Goal: Task Accomplishment & Management: Use online tool/utility

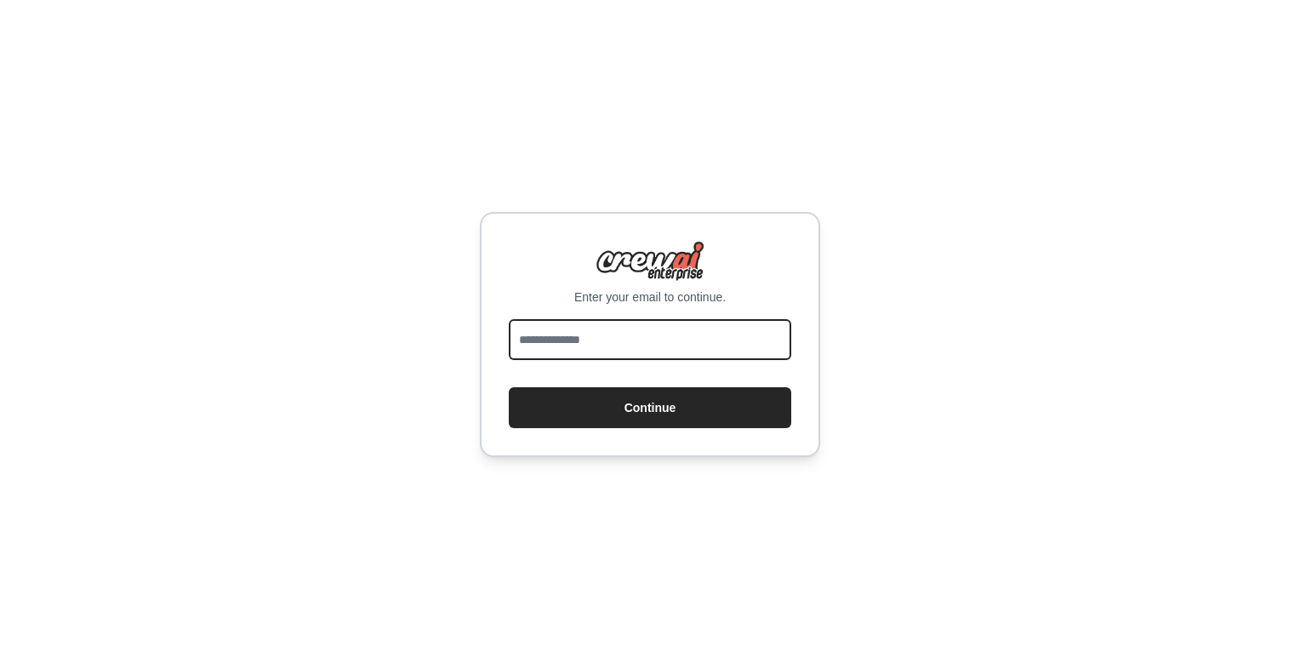
click at [608, 351] on input "email" at bounding box center [650, 339] width 282 height 41
click at [569, 339] on input "email" at bounding box center [650, 339] width 282 height 41
type input "**********"
click at [557, 342] on input "email" at bounding box center [650, 339] width 282 height 41
type input "**********"
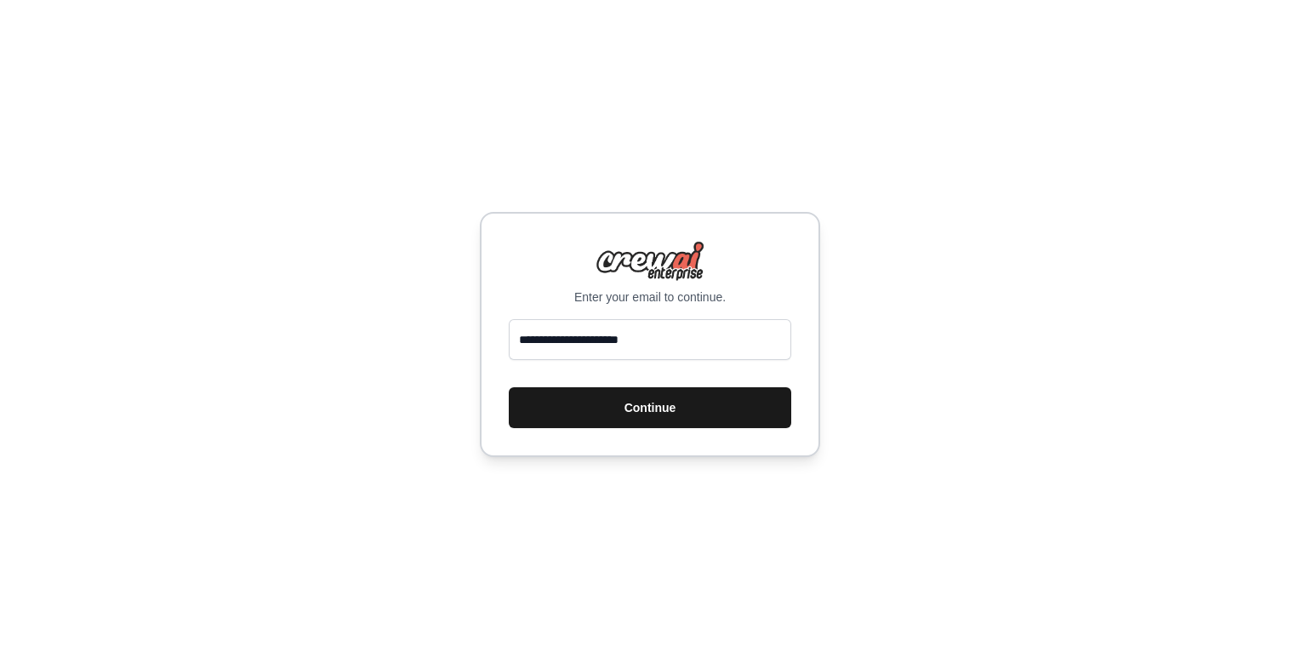
click at [647, 415] on button "Continue" at bounding box center [650, 407] width 282 height 41
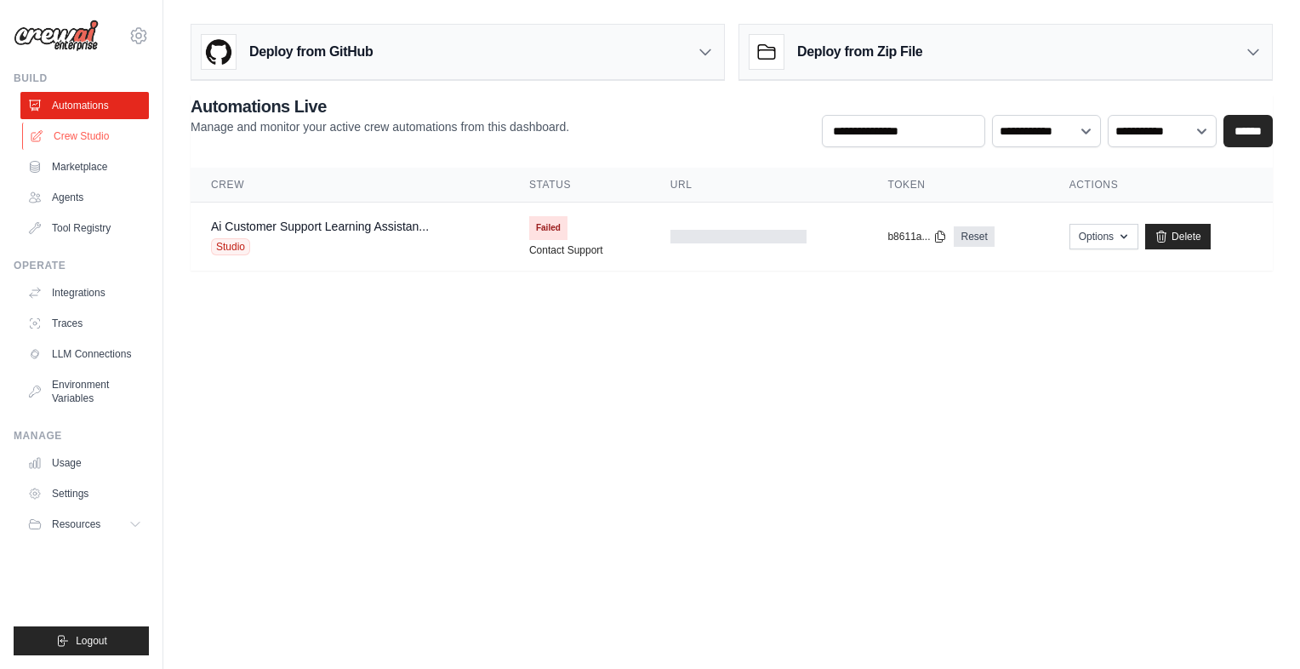
click at [116, 139] on link "Crew Studio" at bounding box center [86, 136] width 128 height 27
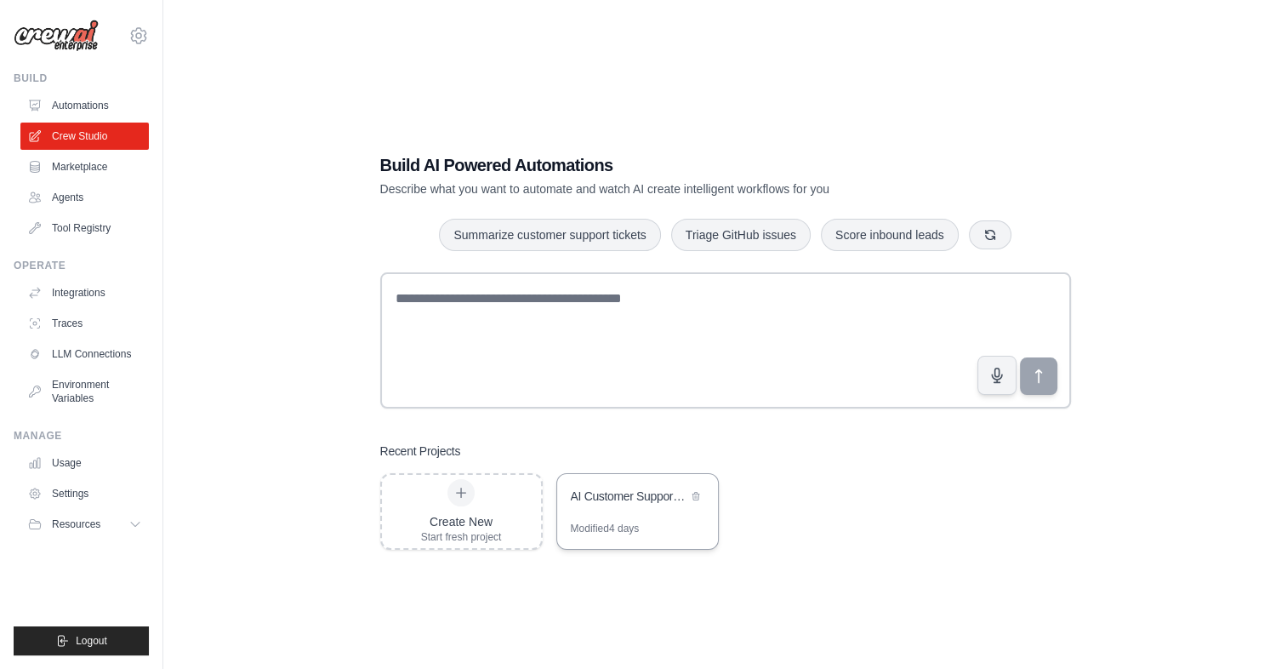
click at [606, 502] on div "AI Customer Support Learning Assistant" at bounding box center [629, 496] width 117 height 17
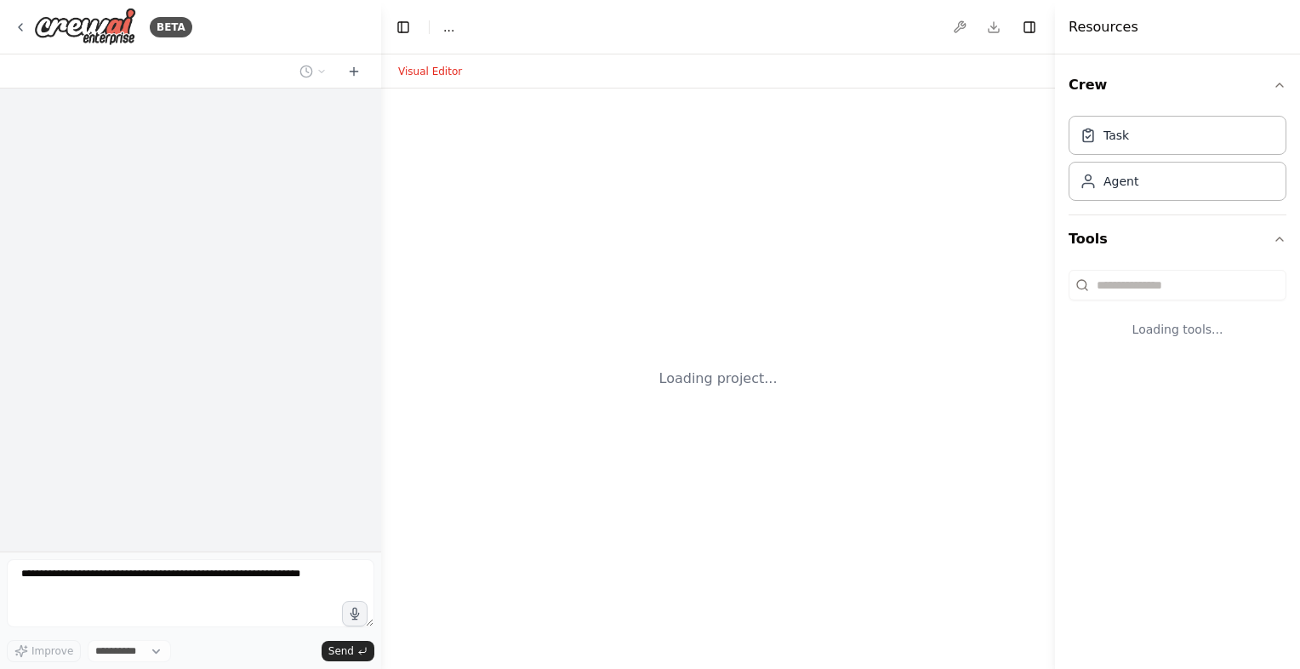
select select "****"
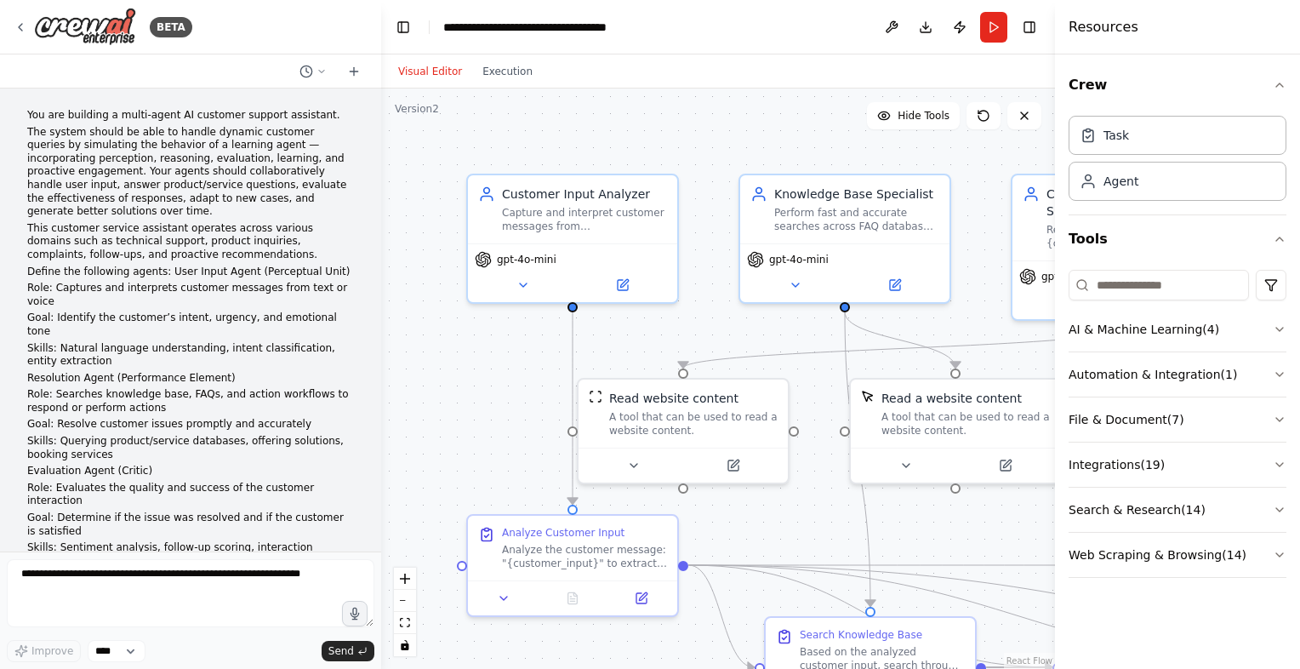
scroll to position [4955, 0]
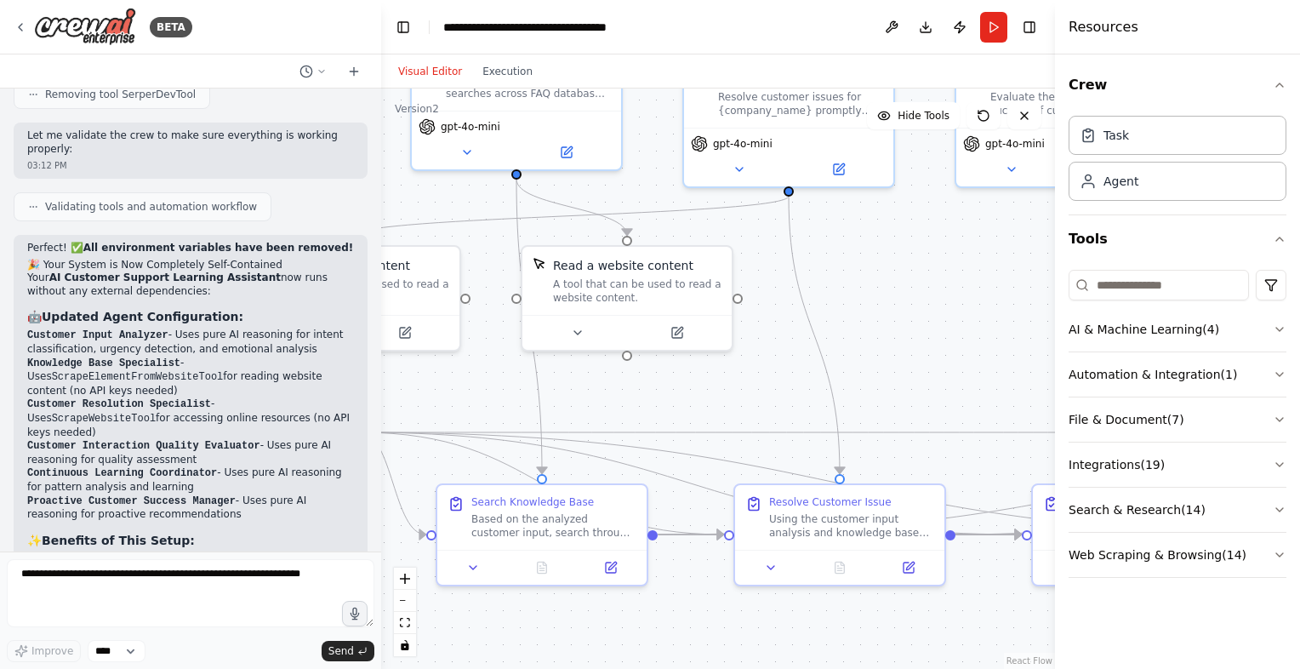
drag, startPoint x: 880, startPoint y: 369, endPoint x: 540, endPoint y: 237, distance: 364.5
click at [540, 237] on div ".deletable-edge-delete-btn { width: 20px; height: 20px; border: 0px solid #ffff…" at bounding box center [718, 378] width 674 height 580
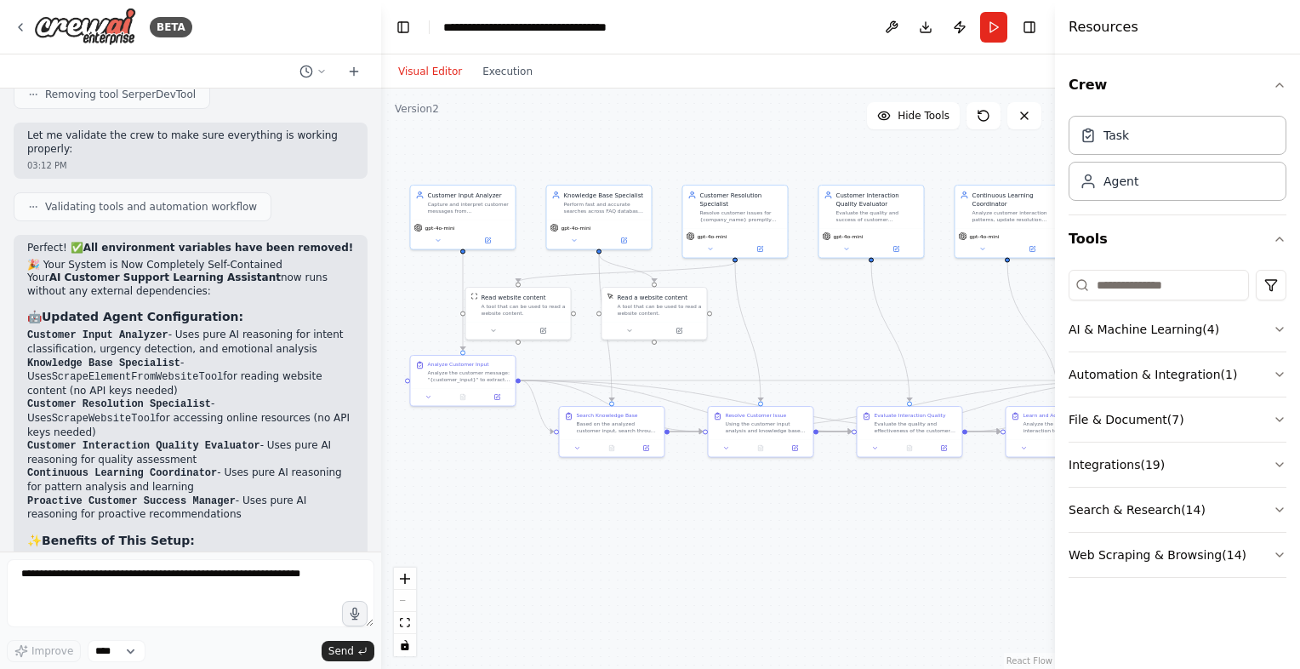
drag, startPoint x: 839, startPoint y: 376, endPoint x: 766, endPoint y: 352, distance: 77.0
click at [766, 352] on div ".deletable-edge-delete-btn { width: 20px; height: 20px; border: 0px solid #ffff…" at bounding box center [718, 378] width 674 height 580
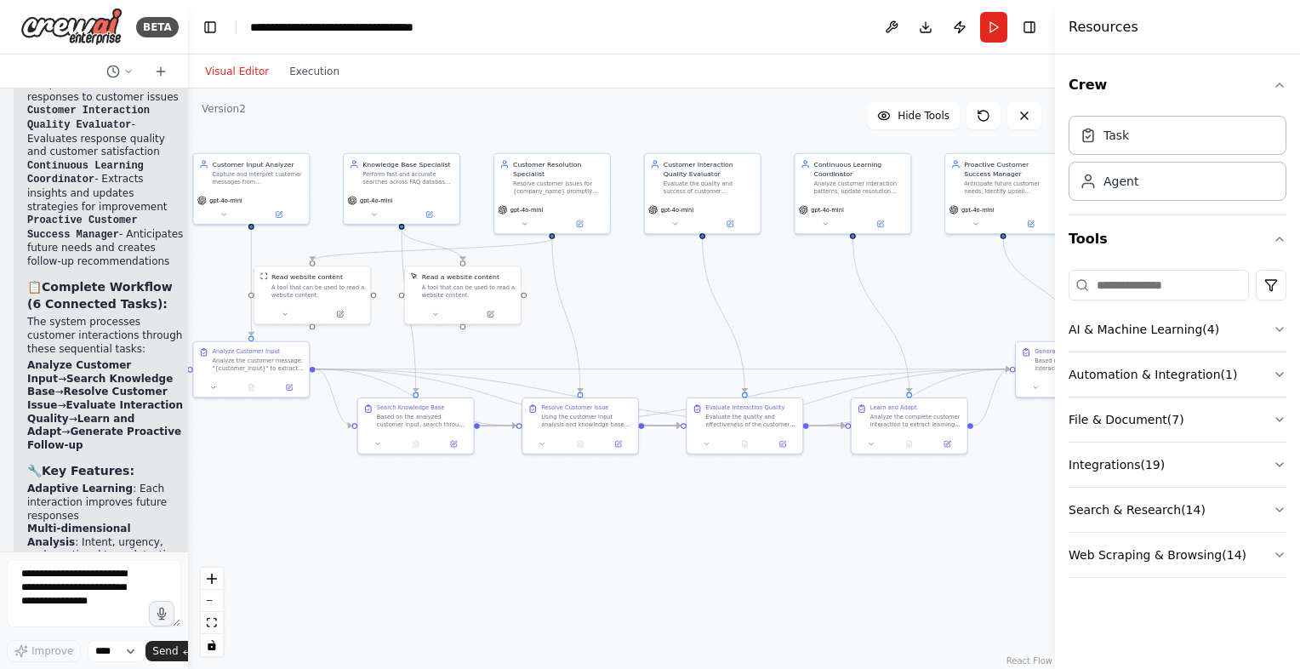
scroll to position [7106, 0]
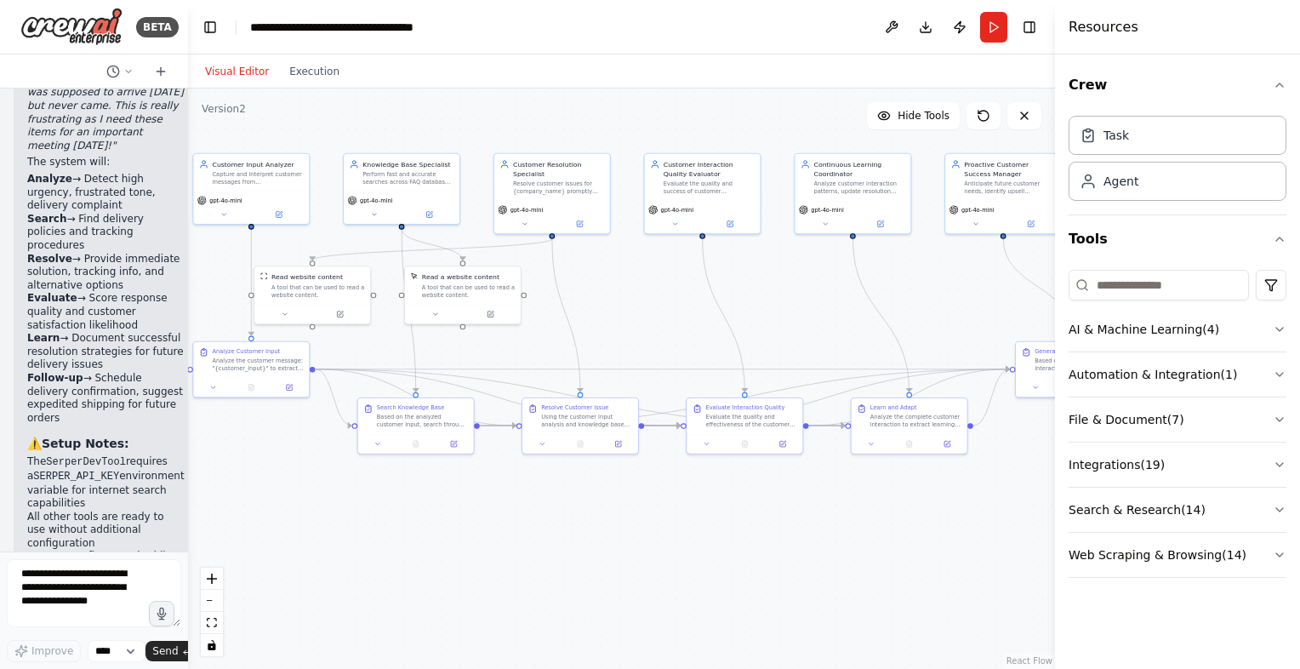
drag, startPoint x: 379, startPoint y: 436, endPoint x: 24, endPoint y: 419, distance: 355.2
click at [24, 419] on div "BETA You are building a multi-agent AI customer support assistant. The system s…" at bounding box center [94, 334] width 188 height 669
drag, startPoint x: 744, startPoint y: 400, endPoint x: 756, endPoint y: 364, distance: 37.9
click at [756, 364] on div "Evaluate Interaction Quality Evaluate the quality and effectiveness of the cust…" at bounding box center [768, 377] width 116 height 36
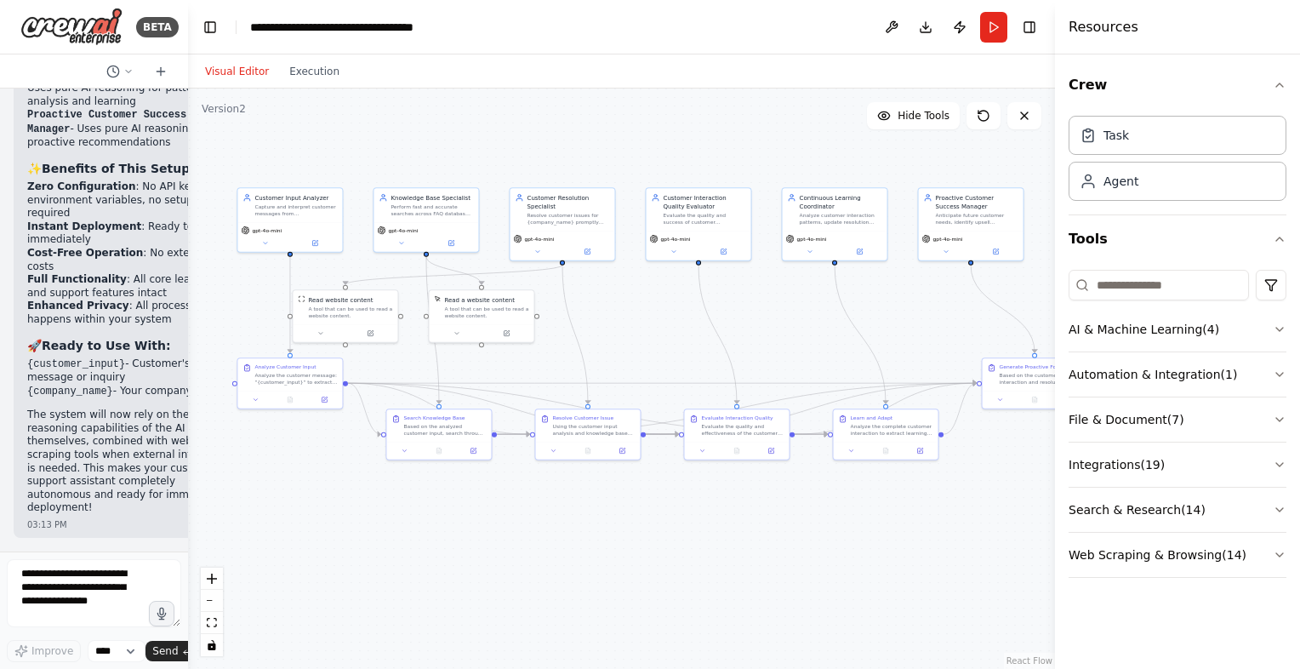
scroll to position [8739, 0]
drag, startPoint x: 773, startPoint y: 489, endPoint x: 1280, endPoint y: 89, distance: 645.8
click at [1280, 89] on icon "button" at bounding box center [1280, 85] width 14 height 14
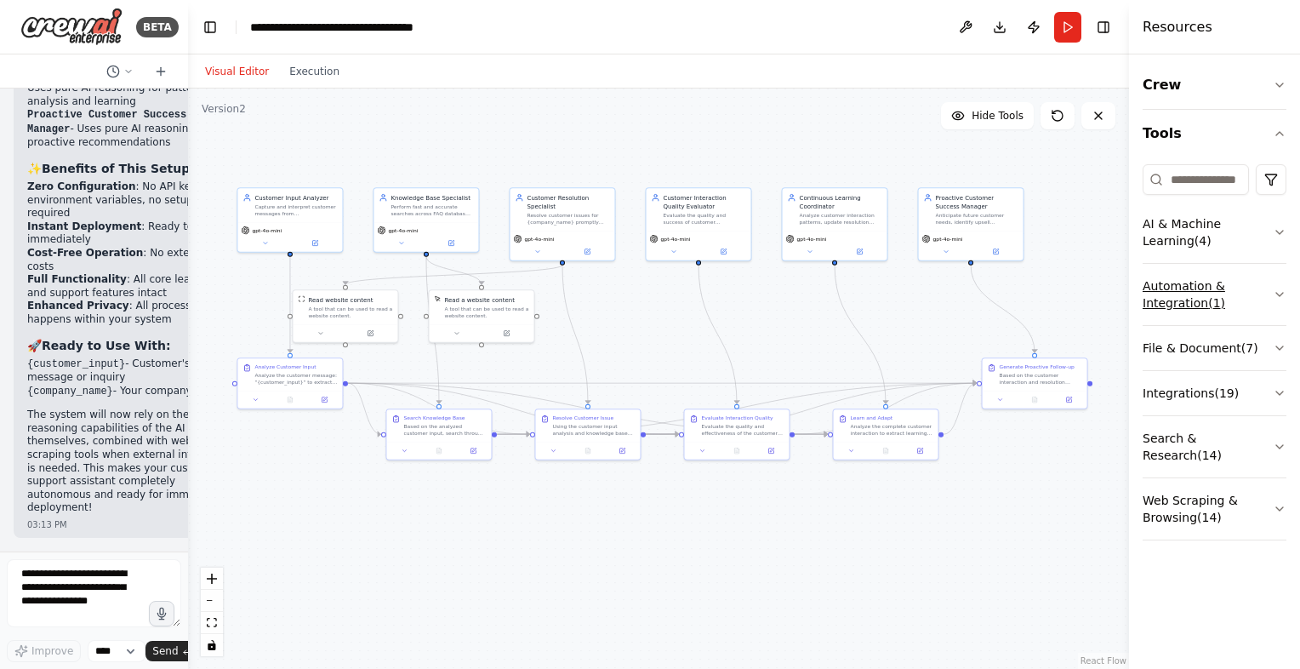
drag, startPoint x: 1058, startPoint y: 308, endPoint x: 1197, endPoint y: 288, distance: 140.9
click at [1197, 288] on div "Resources Crew Tools AI & Machine Learning ( 4 ) Automation & Integration ( 1 )…" at bounding box center [1214, 334] width 171 height 669
